Goal: Navigation & Orientation: Find specific page/section

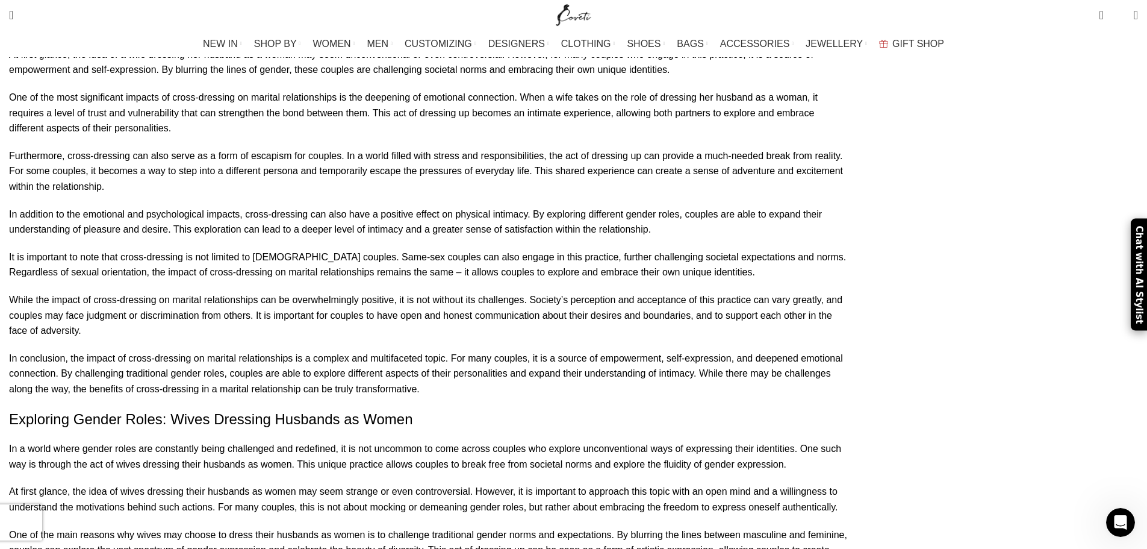
scroll to position [1144, 0]
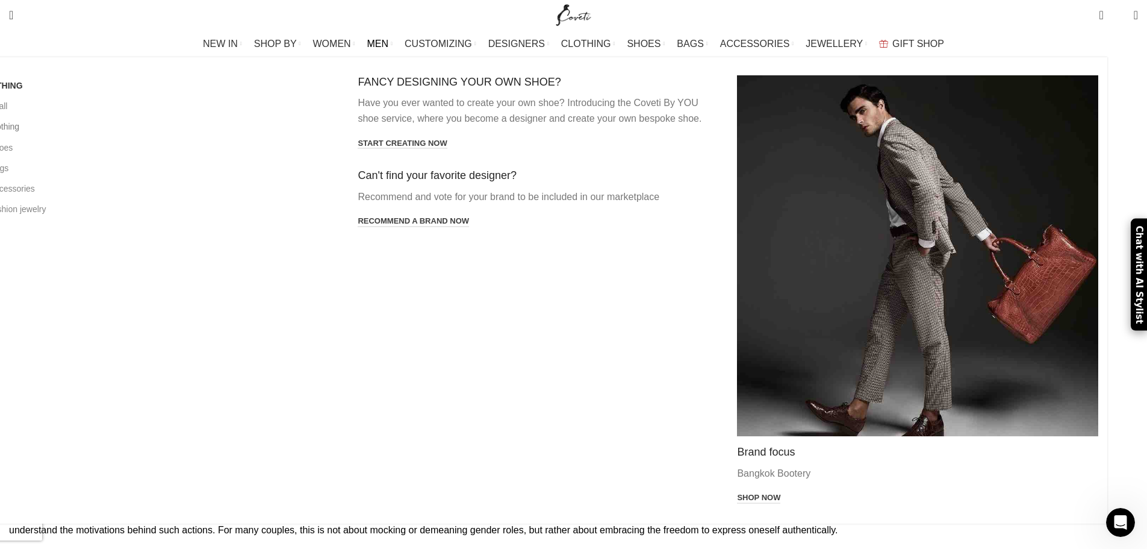
click at [239, 126] on link "All clothing" at bounding box center [158, 126] width 361 height 20
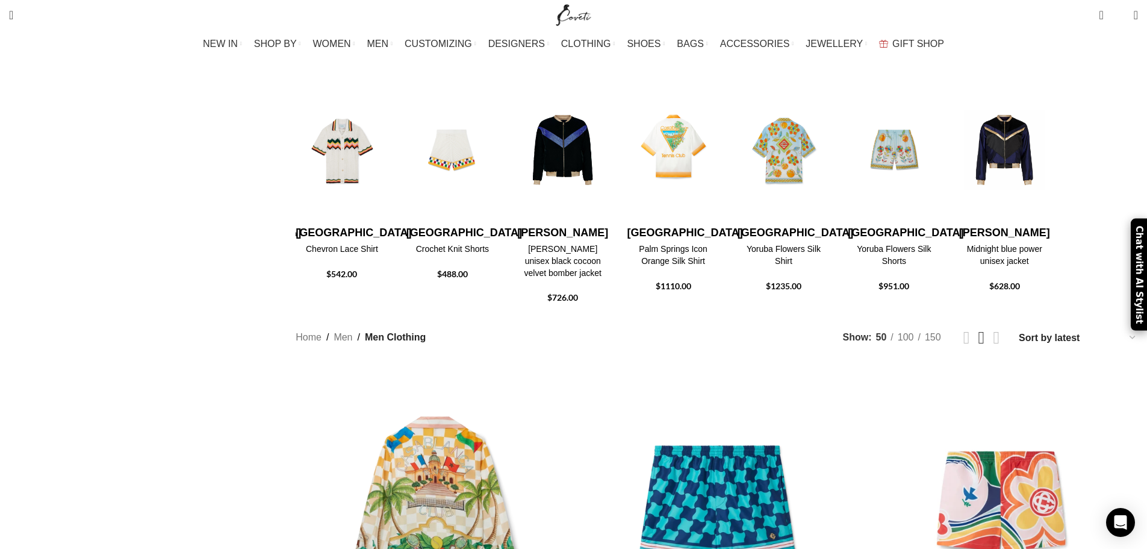
scroll to position [60, 0]
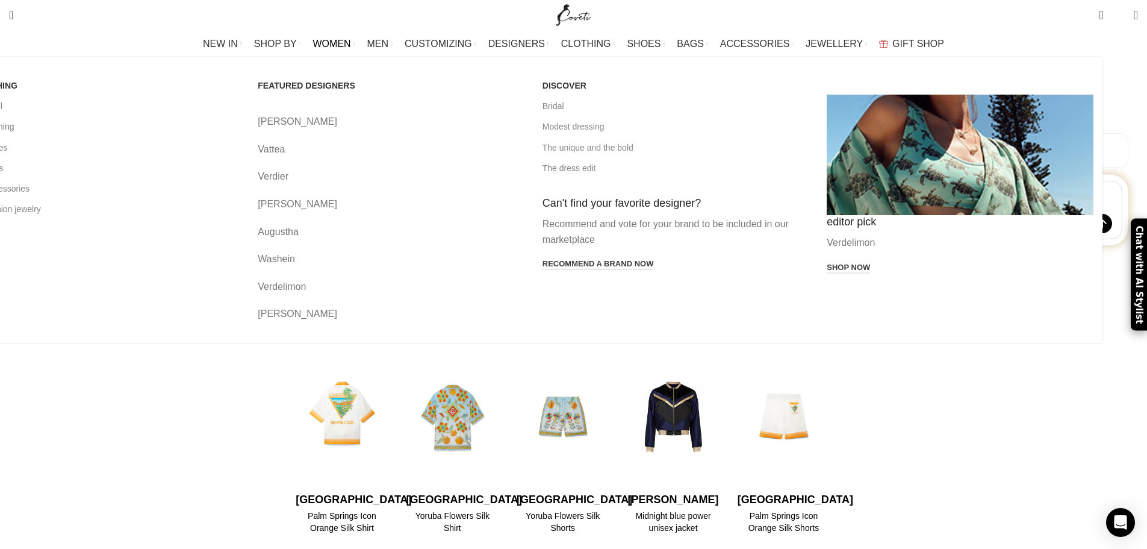
click at [240, 126] on link "All clothing" at bounding box center [107, 126] width 267 height 20
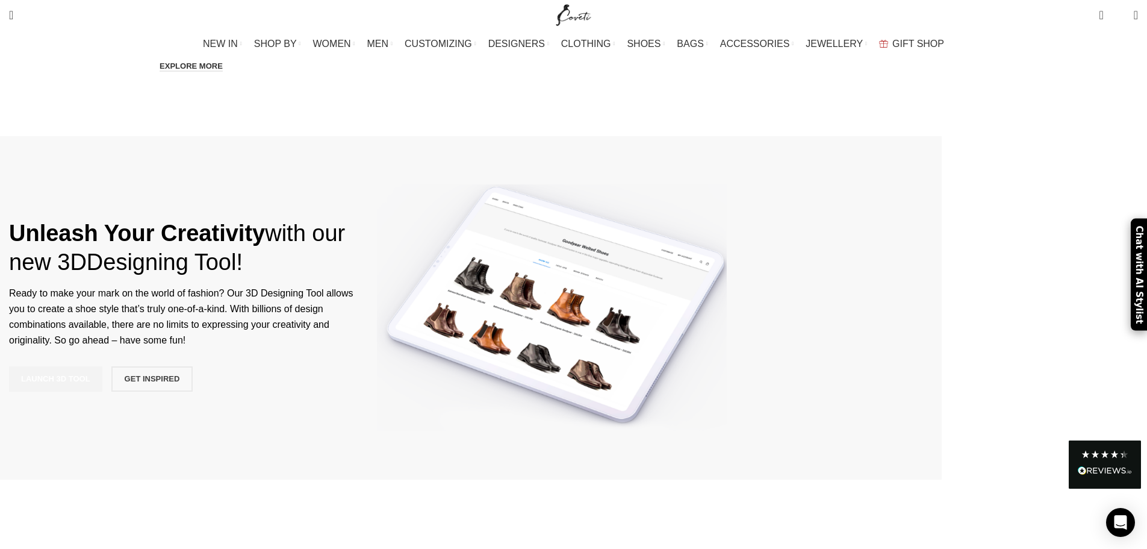
scroll to position [2588, 0]
